Goal: Task Accomplishment & Management: Manage account settings

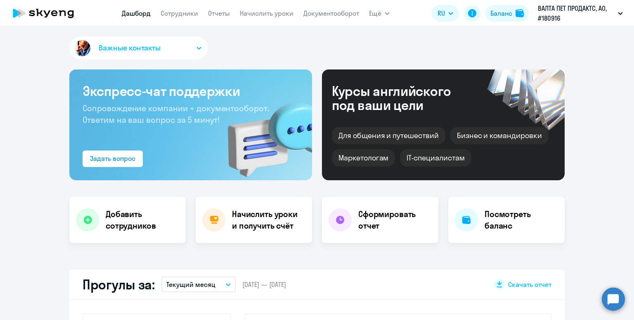
select select "30"
click at [267, 13] on link "Начислить уроки" at bounding box center [267, 13] width 54 height 8
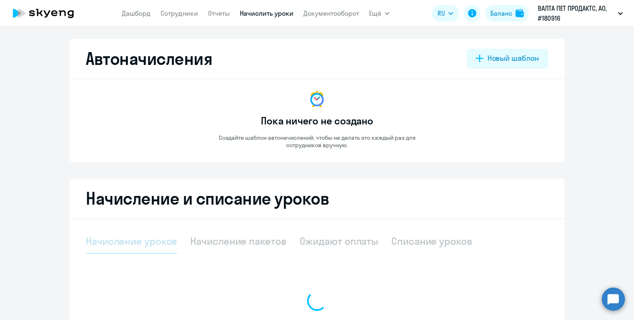
select select "10"
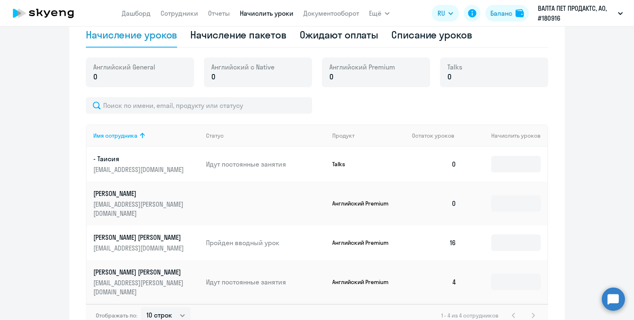
scroll to position [223, 0]
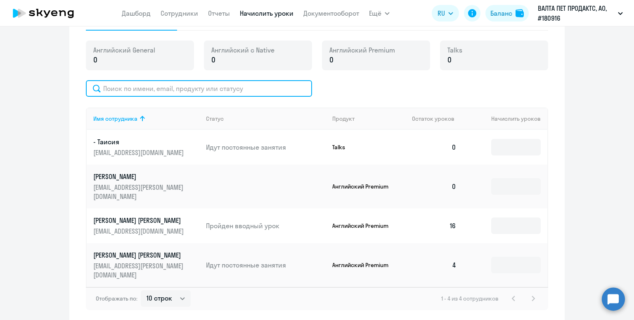
drag, startPoint x: 199, startPoint y: 92, endPoint x: 204, endPoint y: 93, distance: 6.0
click at [200, 92] on input "text" at bounding box center [199, 88] width 226 height 17
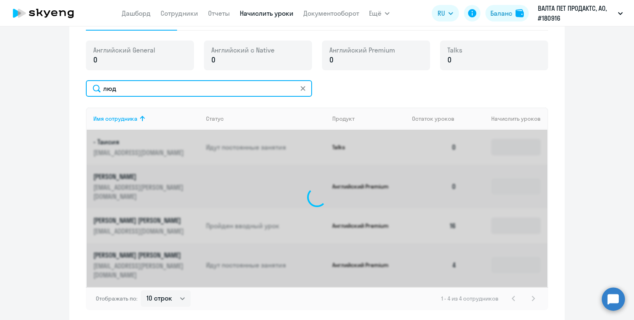
scroll to position [204, 0]
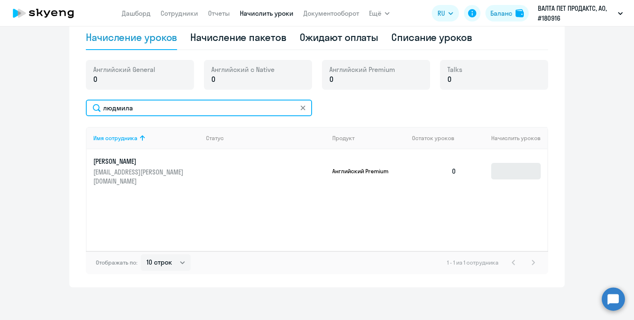
type input "людмила"
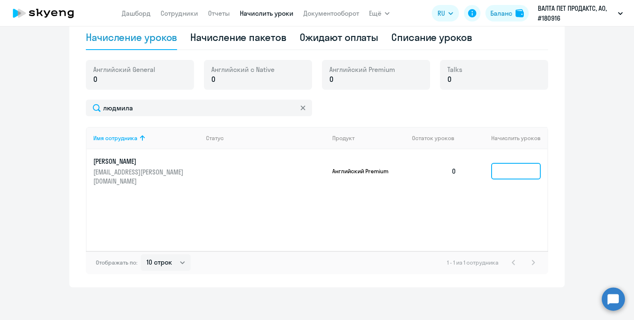
click at [508, 168] on input at bounding box center [516, 171] width 50 height 17
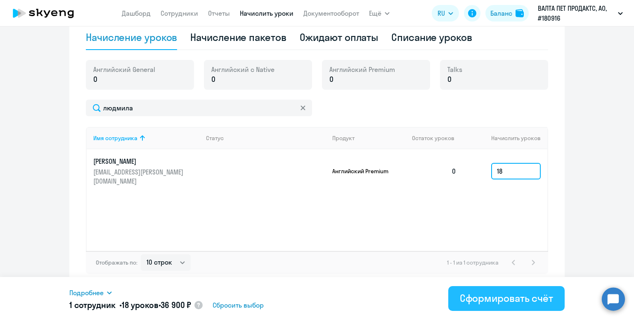
type input "18"
click at [507, 302] on div "Сформировать счёт" at bounding box center [506, 297] width 93 height 13
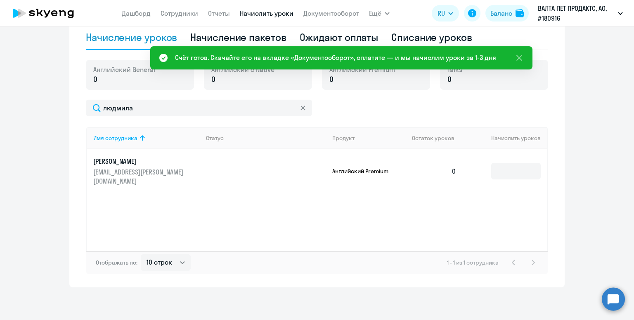
click at [321, 37] on div "Ожидают оплаты" at bounding box center [339, 37] width 79 height 13
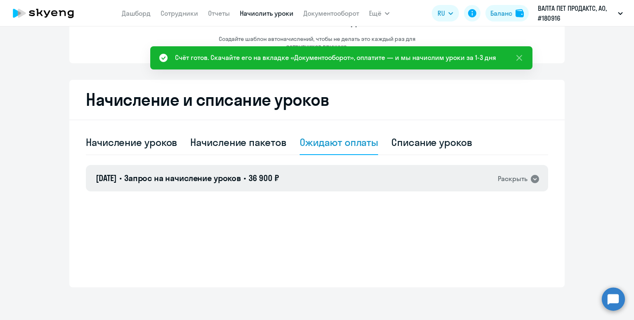
click at [276, 178] on span "36 900 ₽" at bounding box center [264, 178] width 31 height 10
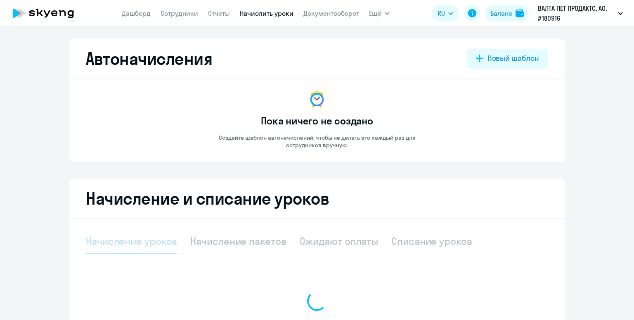
select select "10"
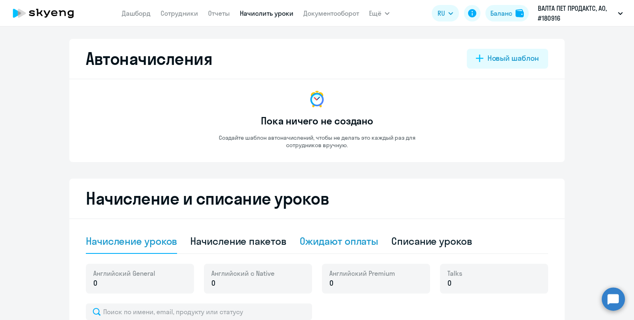
click at [323, 240] on div "Ожидают оплаты" at bounding box center [339, 240] width 79 height 13
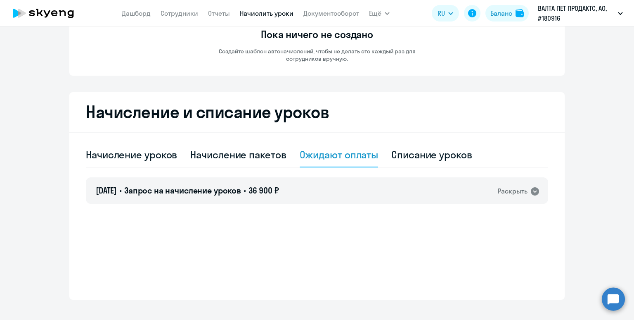
scroll to position [99, 0]
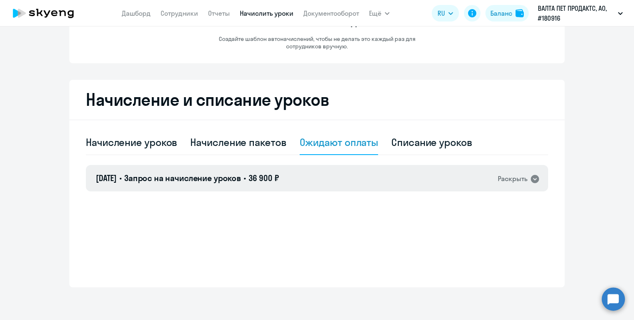
click at [328, 183] on div "29.09.2025 • Запрос на начисление уроков • 36 900 ₽ Раскрыть" at bounding box center [317, 178] width 463 height 26
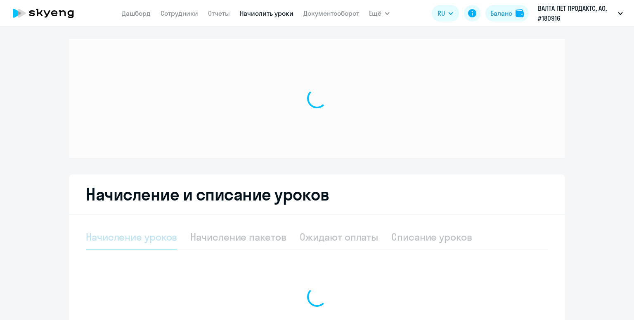
select select "10"
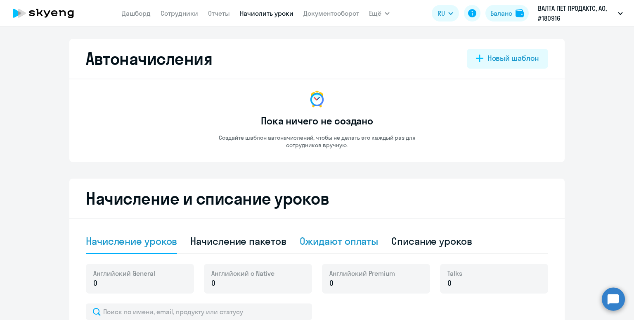
click at [339, 244] on div "Ожидают оплаты" at bounding box center [339, 240] width 79 height 13
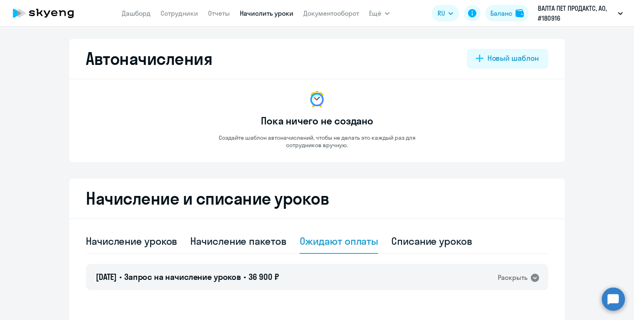
scroll to position [99, 0]
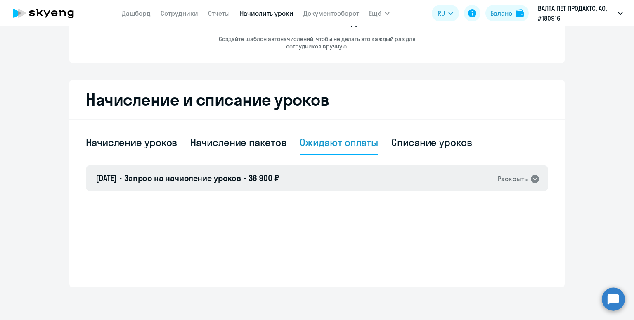
click at [344, 179] on div "29.09.2025 • Запрос на начисление уроков • 36 900 ₽ Раскрыть" at bounding box center [317, 178] width 463 height 26
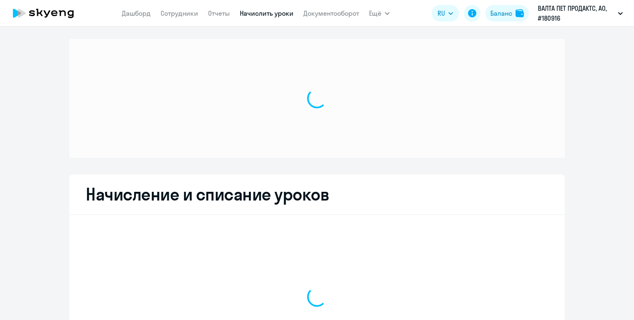
select select "10"
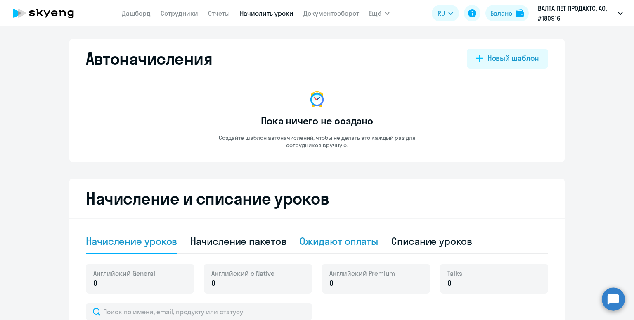
click at [349, 243] on div "Ожидают оплаты" at bounding box center [339, 240] width 79 height 13
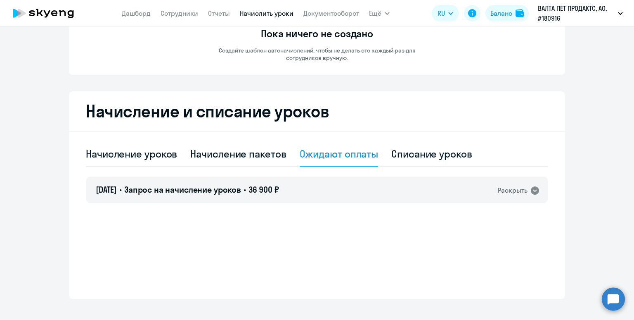
scroll to position [99, 0]
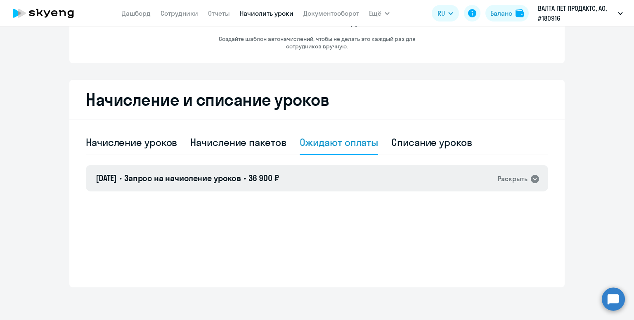
click at [362, 186] on div "[DATE] • Запрос на начисление уроков • 36 900 ₽ Раскрыть" at bounding box center [317, 178] width 463 height 26
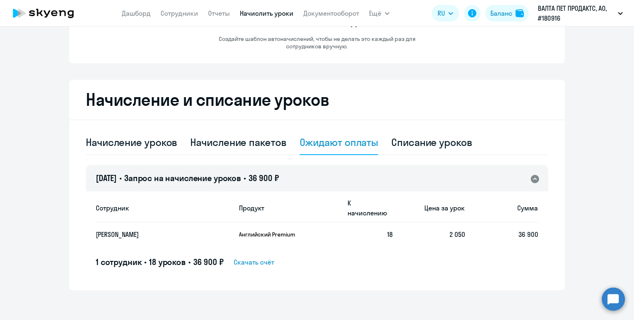
click at [261, 257] on span "Скачать счёт" at bounding box center [254, 262] width 40 height 10
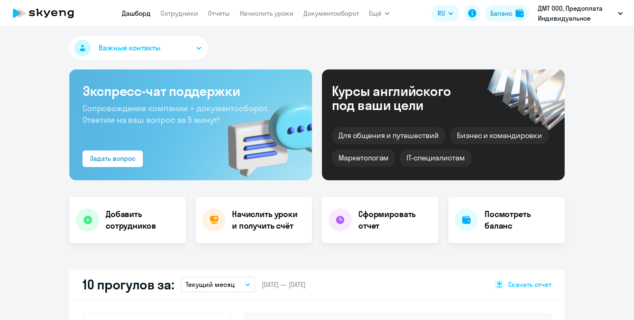
select select "30"
click at [250, 13] on link "Начислить уроки" at bounding box center [267, 13] width 54 height 8
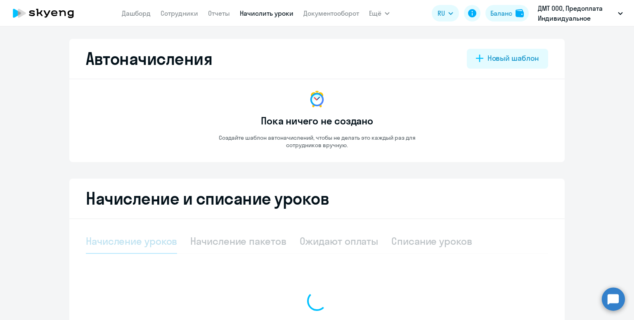
select select "10"
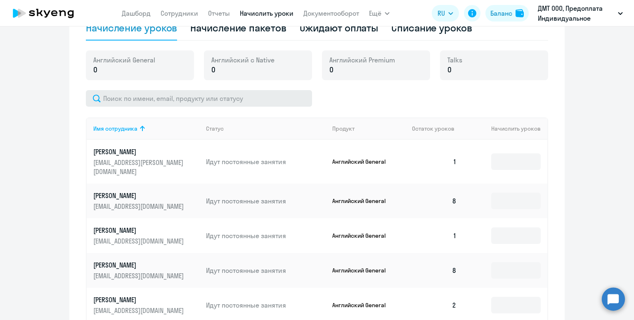
scroll to position [216, 0]
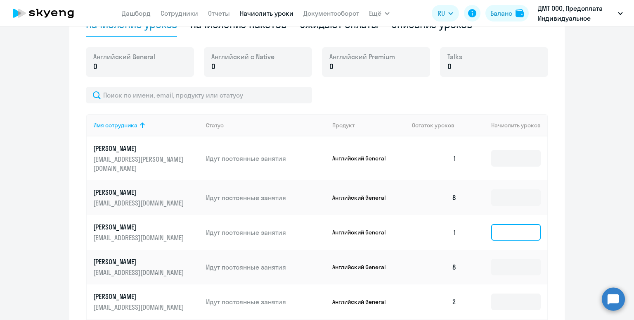
click at [504, 224] on input at bounding box center [516, 232] width 50 height 17
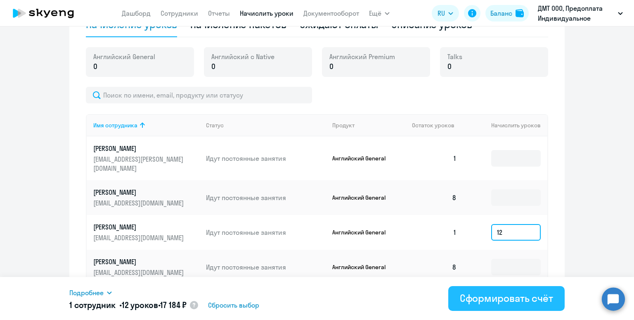
type input "12"
click at [501, 297] on div "Сформировать счёт" at bounding box center [506, 297] width 93 height 13
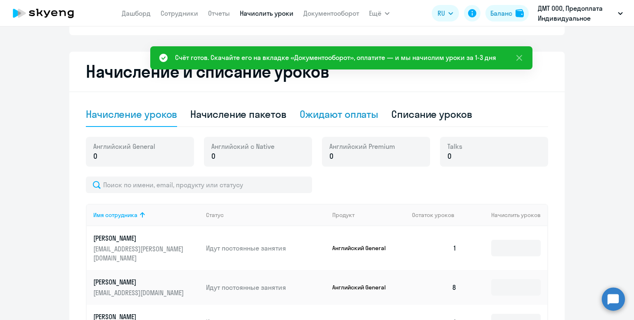
click at [323, 114] on div "Ожидают оплаты" at bounding box center [339, 113] width 79 height 13
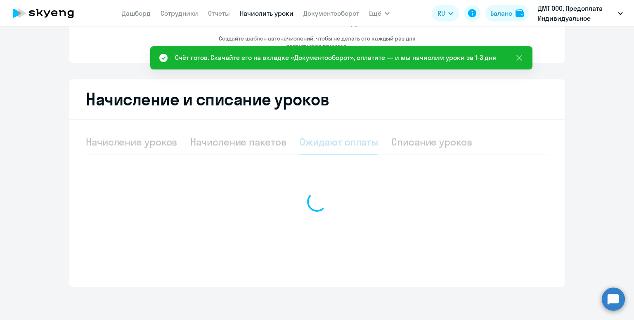
scroll to position [99, 0]
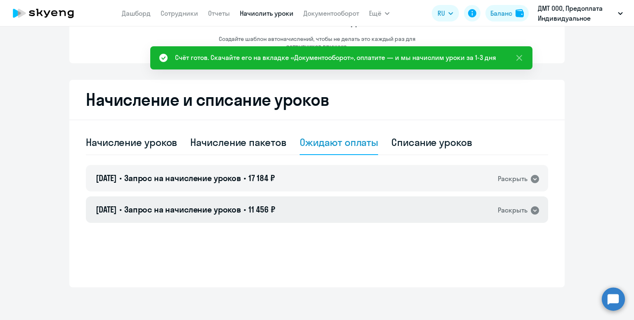
click at [306, 208] on div "22.08.2025 • Запрос на начисление уроков • 11 456 ₽ Раскрыть" at bounding box center [317, 209] width 463 height 26
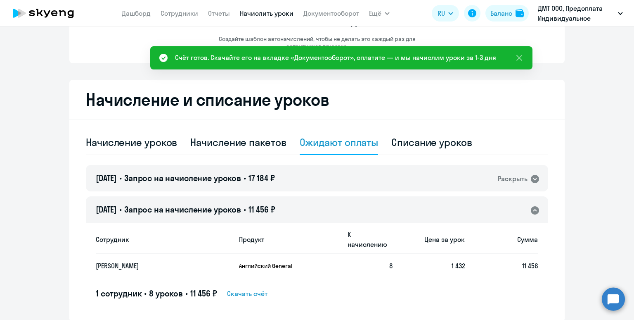
scroll to position [123, 0]
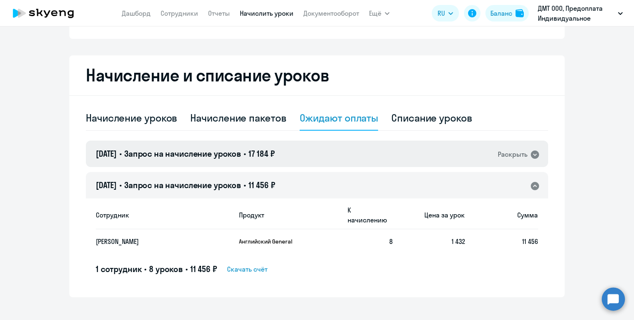
click at [324, 152] on div "[DATE] • Запрос на начисление уроков • 17 184 ₽ Раскрыть" at bounding box center [317, 153] width 463 height 26
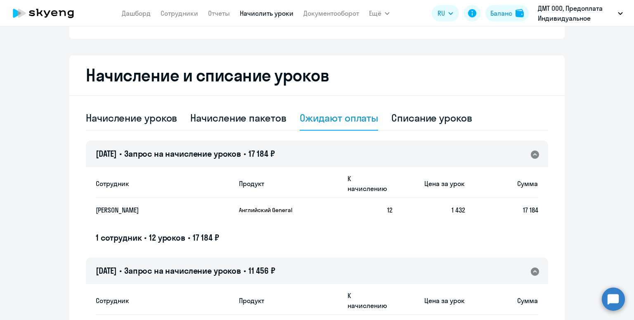
scroll to position [127, 0]
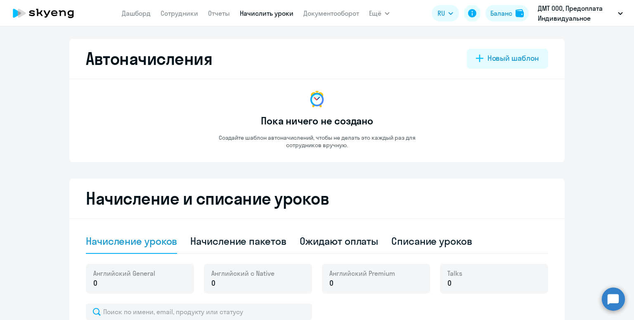
select select "10"
click at [305, 243] on div "Ожидают оплаты" at bounding box center [339, 240] width 79 height 13
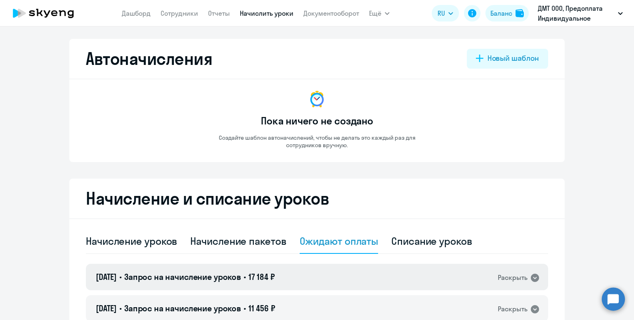
scroll to position [99, 0]
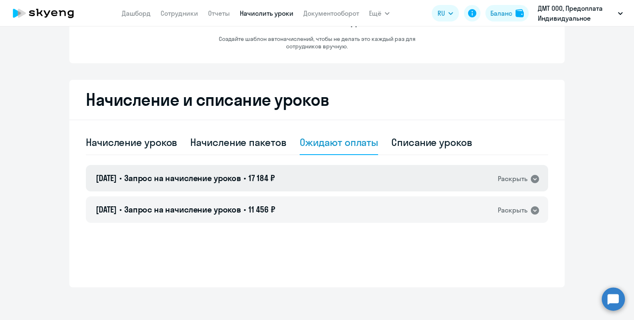
click at [330, 176] on div "[DATE] • Запрос на начисление уроков • 17 184 ₽ Раскрыть" at bounding box center [317, 178] width 463 height 26
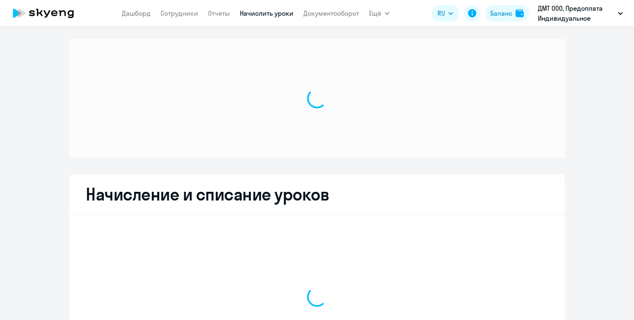
select select "10"
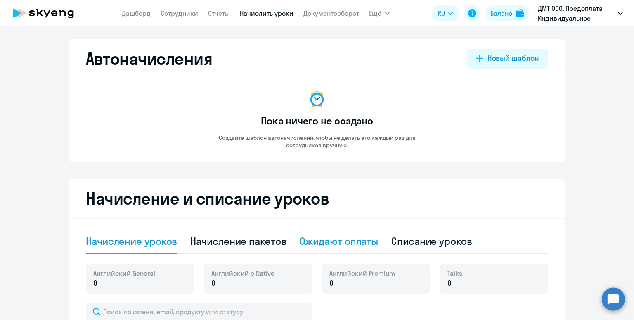
click at [322, 236] on div "Ожидают оплаты" at bounding box center [339, 240] width 79 height 13
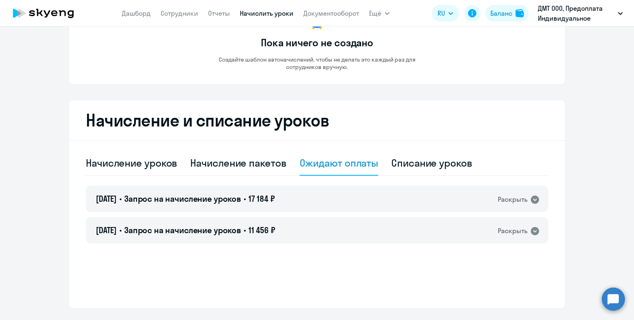
scroll to position [99, 0]
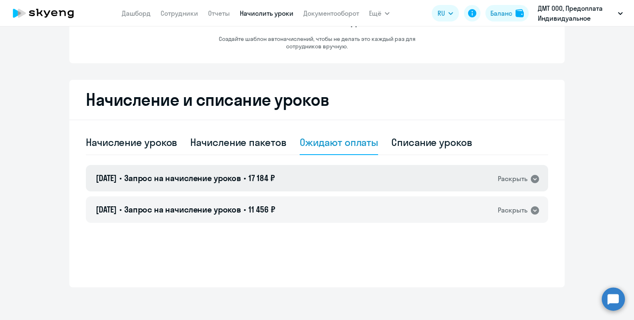
click at [309, 176] on div "[DATE] • Запрос на начисление уроков • 17 184 ₽ Раскрыть" at bounding box center [317, 178] width 463 height 26
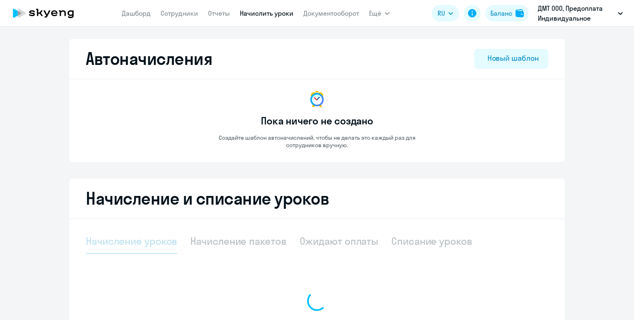
select select "10"
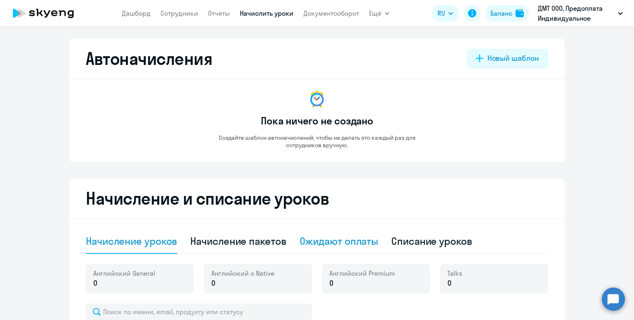
click at [316, 247] on div "Ожидают оплаты" at bounding box center [339, 240] width 79 height 13
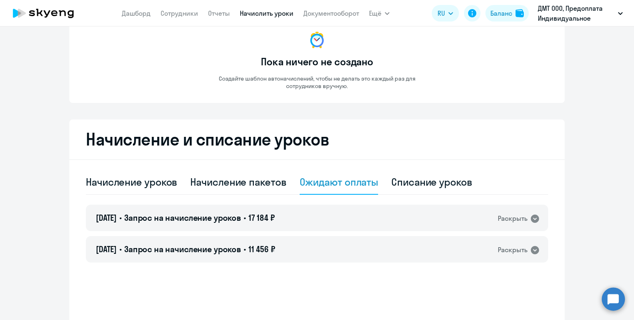
scroll to position [99, 0]
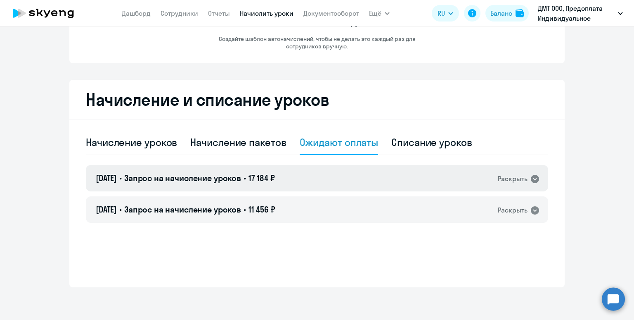
click at [297, 179] on div "[DATE] • Запрос на начисление уроков • 17 184 ₽ Раскрыть" at bounding box center [317, 178] width 463 height 26
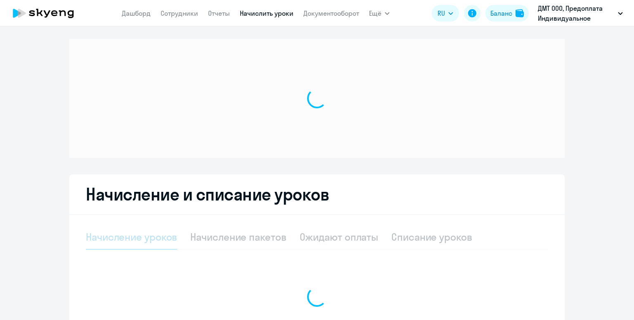
select select "10"
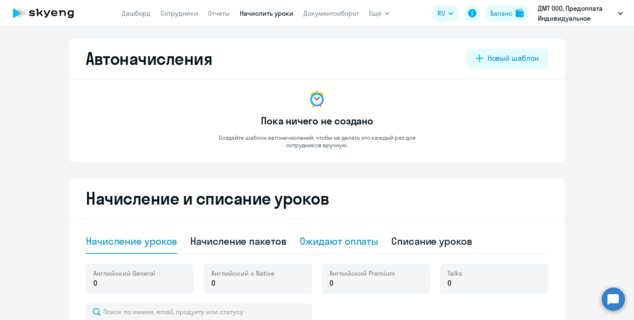
click at [316, 238] on div "Ожидают оплаты" at bounding box center [339, 240] width 79 height 13
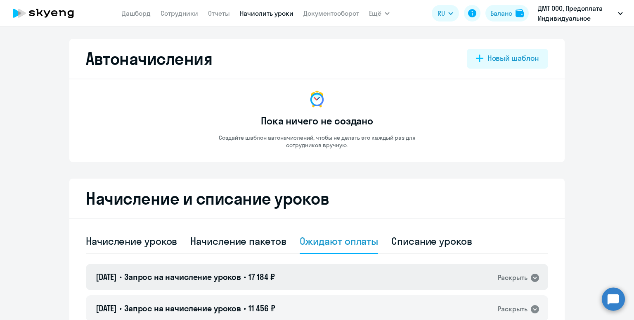
click at [297, 270] on div "[DATE] • Запрос на начисление уроков • 17 184 ₽ Раскрыть" at bounding box center [317, 276] width 463 height 26
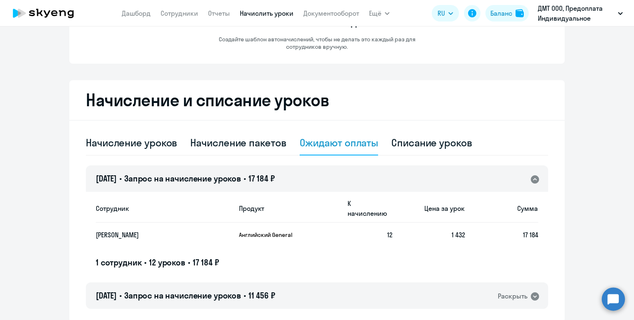
scroll to position [123, 0]
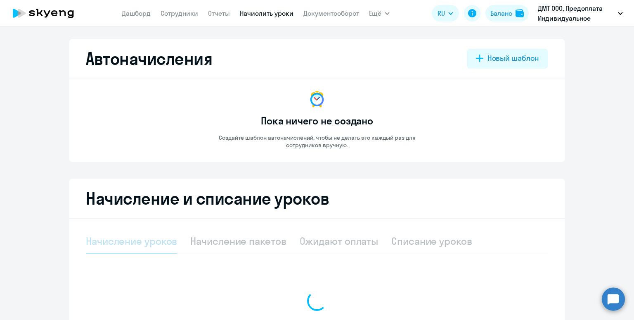
select select "10"
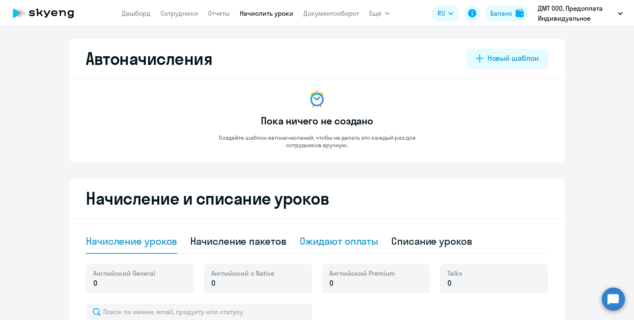
click at [332, 241] on div "Ожидают оплаты" at bounding box center [339, 240] width 79 height 13
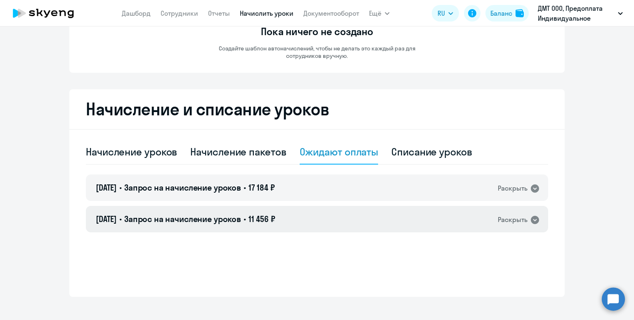
scroll to position [99, 0]
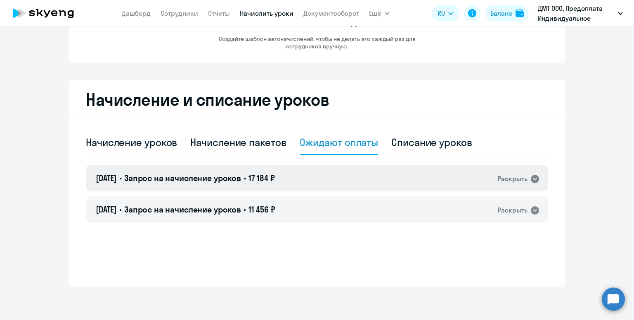
click at [321, 168] on div "29.09.2025 • Запрос на начисление уроков • 17 184 ₽ Раскрыть" at bounding box center [317, 178] width 463 height 26
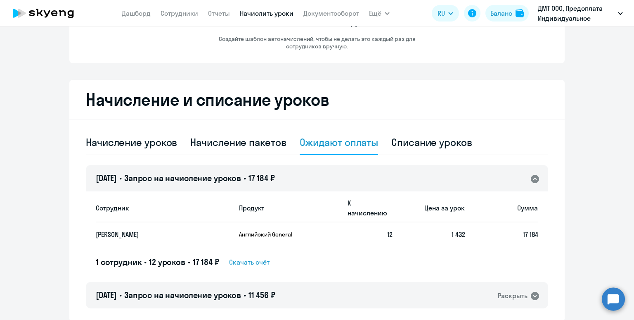
click at [260, 257] on span "Скачать счёт" at bounding box center [249, 262] width 40 height 10
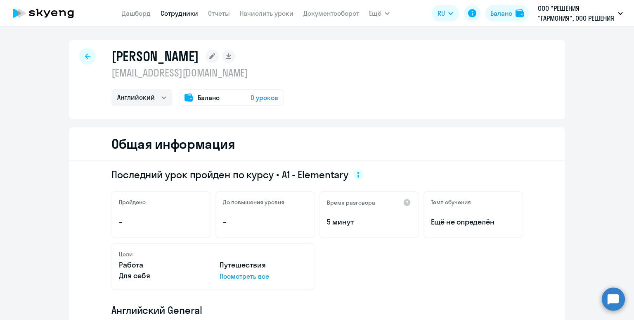
select select "english"
click at [169, 12] on link "Сотрудники" at bounding box center [180, 13] width 38 height 8
select select "30"
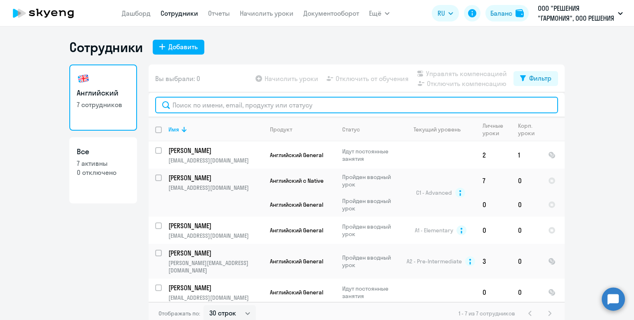
click at [268, 101] on input "text" at bounding box center [356, 105] width 403 height 17
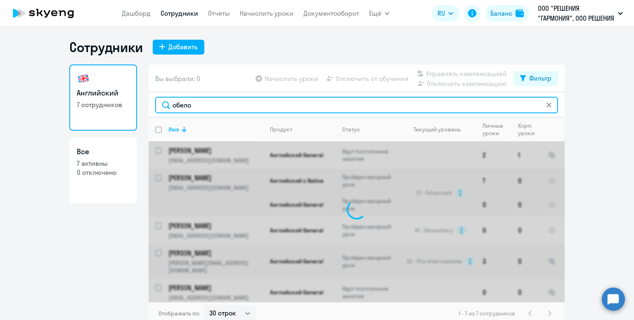
type input "обелов"
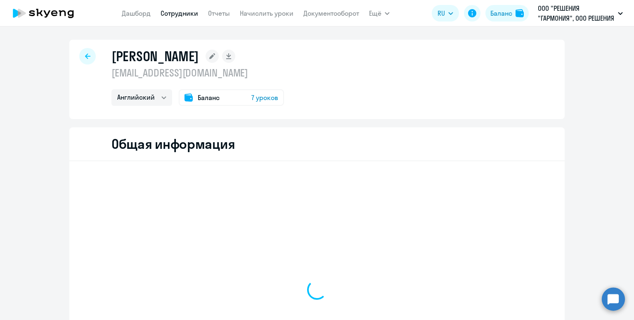
select select "english"
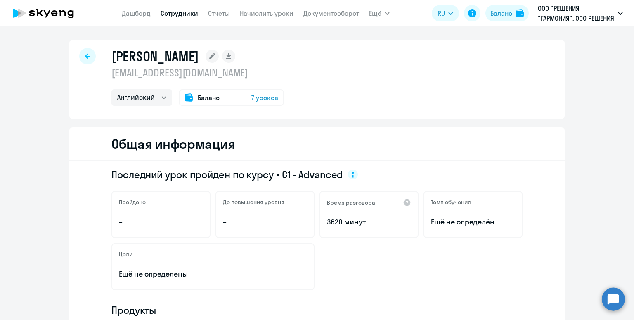
click at [172, 14] on link "Сотрудники" at bounding box center [180, 13] width 38 height 8
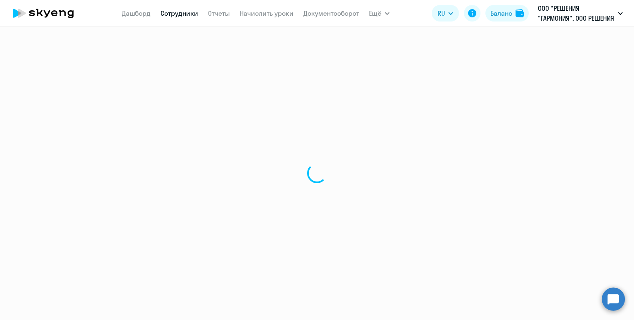
select select "30"
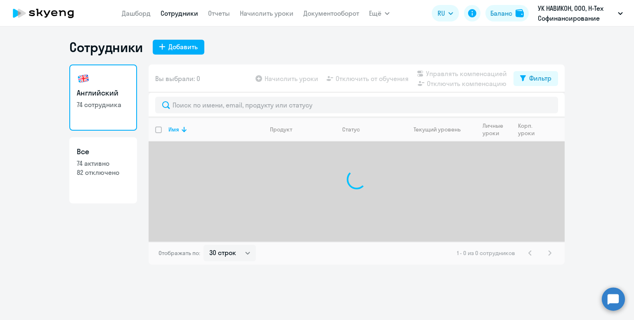
select select "30"
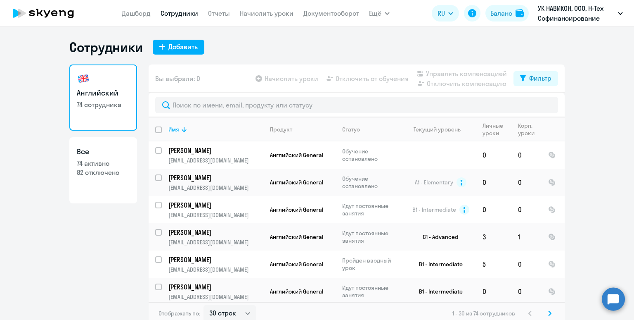
click at [99, 180] on link "Все 74 активно 82 отключено" at bounding box center [103, 170] width 68 height 66
select select "30"
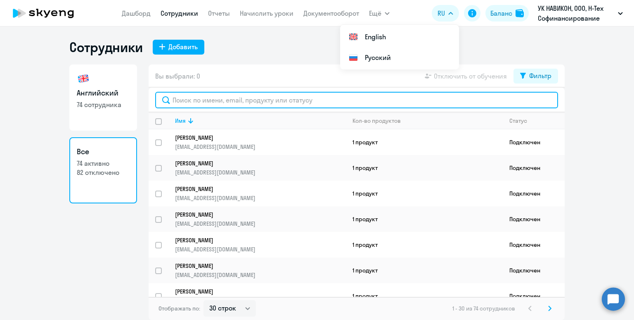
click at [263, 96] on input "text" at bounding box center [356, 100] width 403 height 17
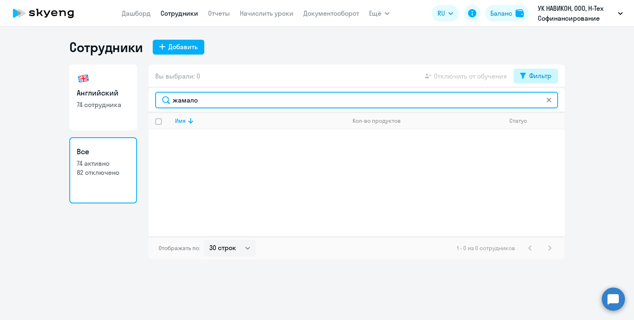
type input "жамало"
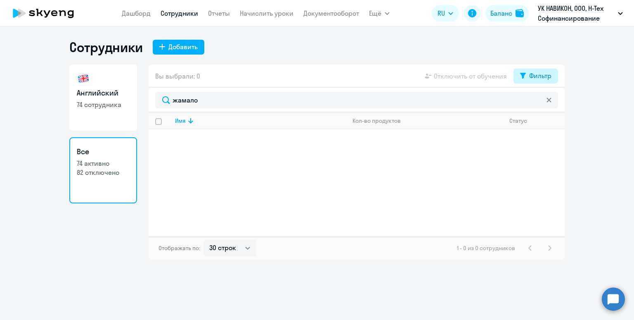
click at [520, 76] on button "Фильтр" at bounding box center [536, 76] width 45 height 15
click at [547, 103] on span at bounding box center [545, 103] width 14 height 8
click at [538, 103] on input "checkbox" at bounding box center [537, 102] width 0 height 0
checkbox input "true"
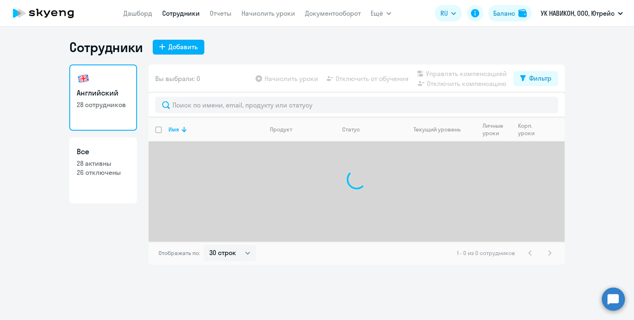
select select "30"
click at [531, 79] on div "Фильтр" at bounding box center [540, 78] width 22 height 10
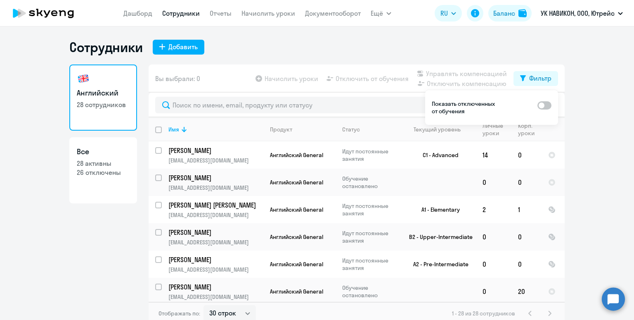
click at [546, 103] on span at bounding box center [545, 105] width 14 height 8
click at [538, 105] on input "checkbox" at bounding box center [537, 105] width 0 height 0
checkbox input "true"
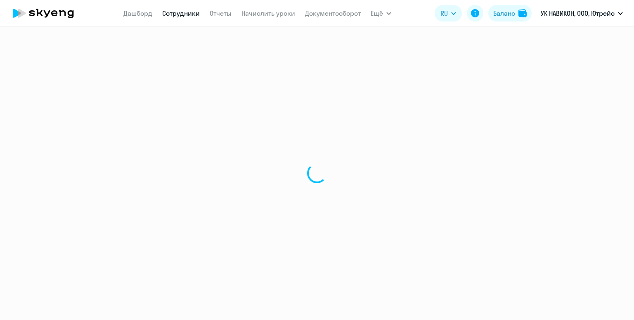
select select "english"
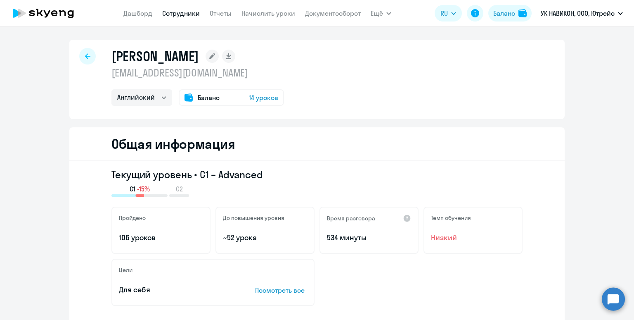
click at [176, 14] on link "Сотрудники" at bounding box center [181, 13] width 38 height 8
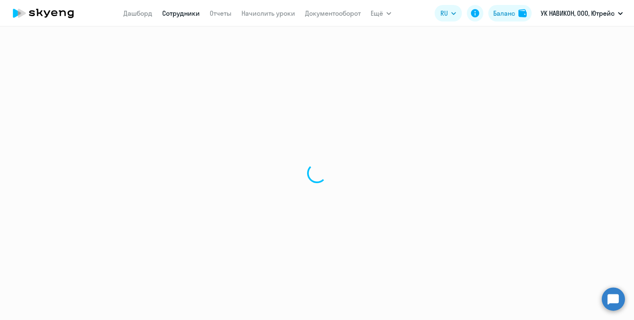
select select "30"
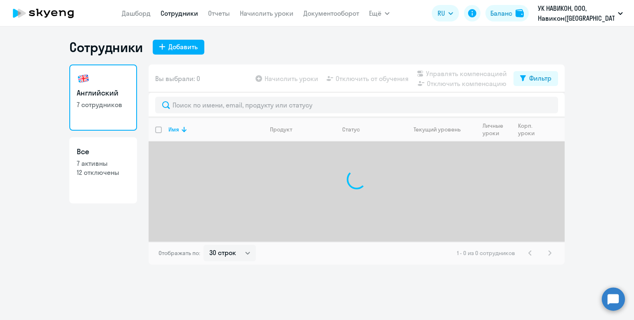
select select "30"
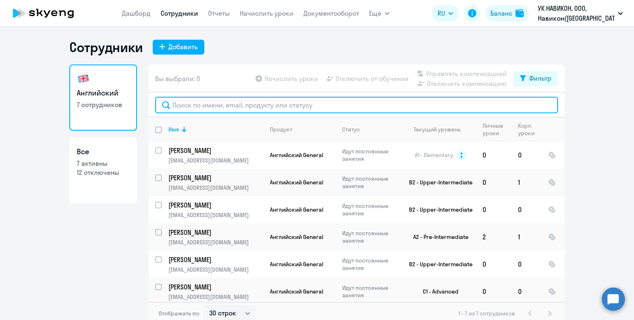
click at [264, 108] on input "text" at bounding box center [356, 105] width 403 height 17
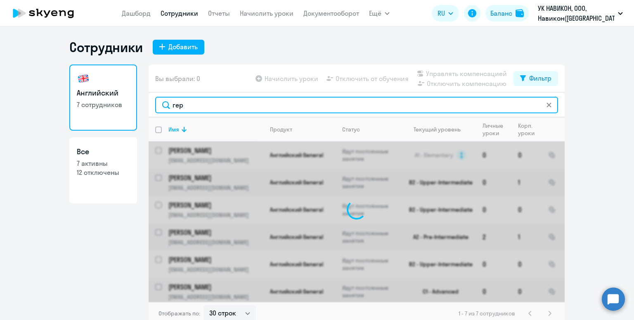
type input "герш"
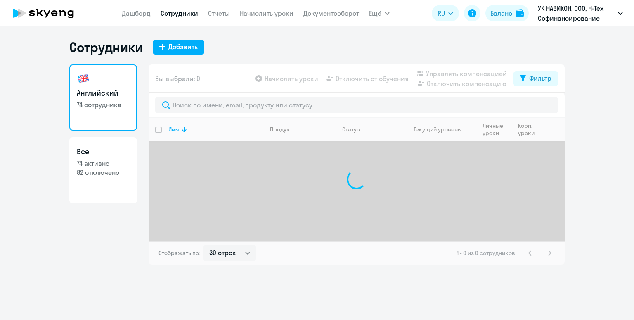
select select "30"
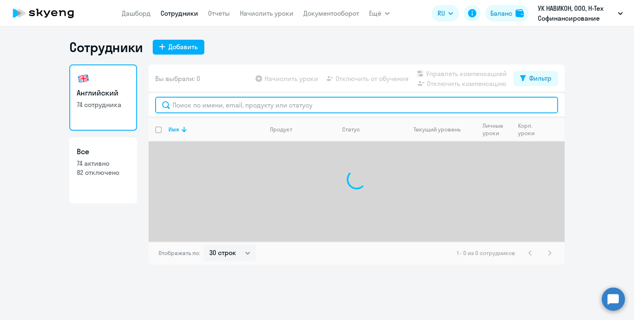
drag, startPoint x: 196, startPoint y: 102, endPoint x: 202, endPoint y: 102, distance: 6.2
click at [199, 102] on input "text" at bounding box center [356, 105] width 403 height 17
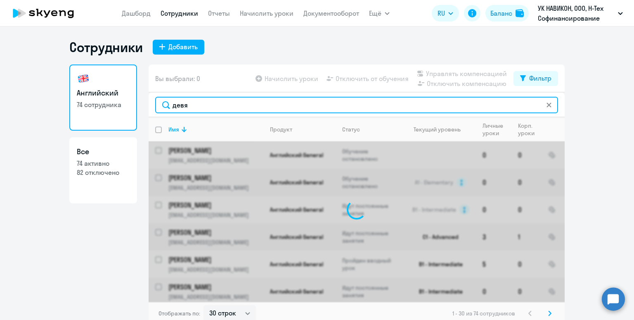
type input "девят"
